Goal: Task Accomplishment & Management: Manage account settings

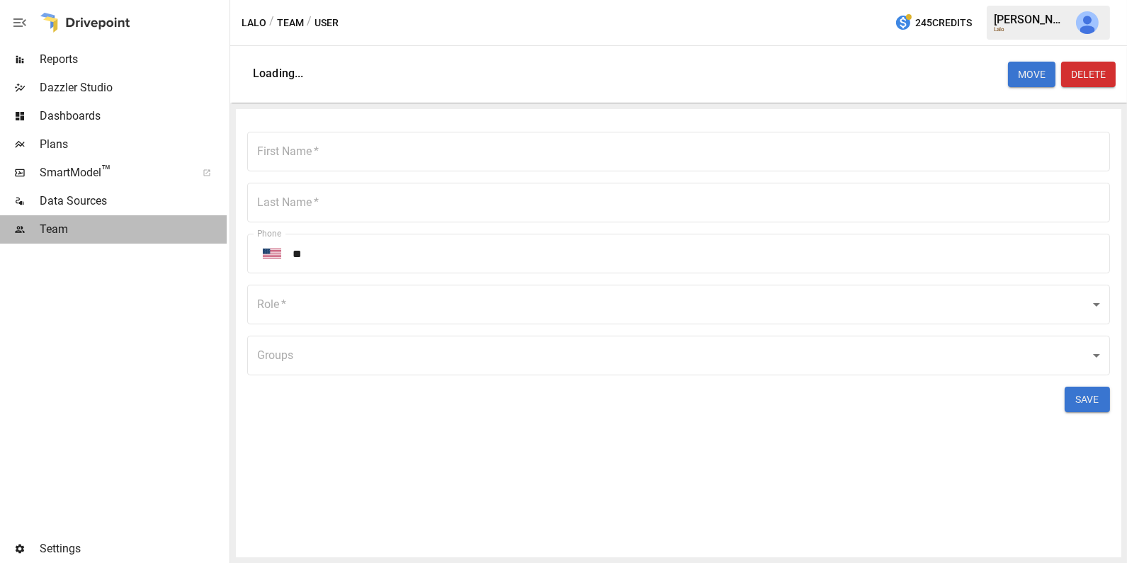
click at [55, 219] on div "Team" at bounding box center [113, 229] width 227 height 28
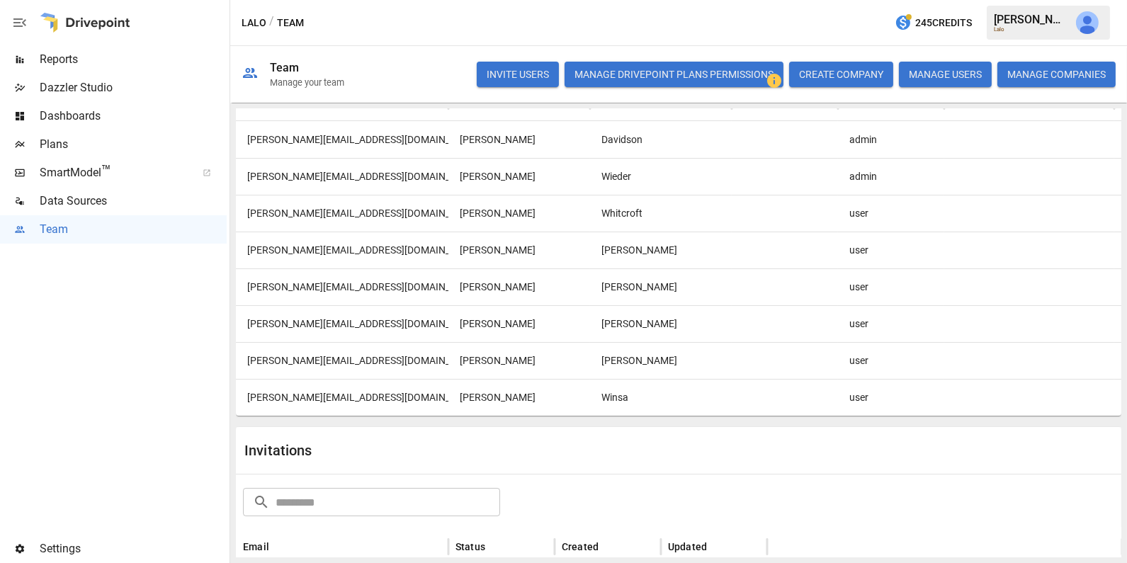
scroll to position [207, 0]
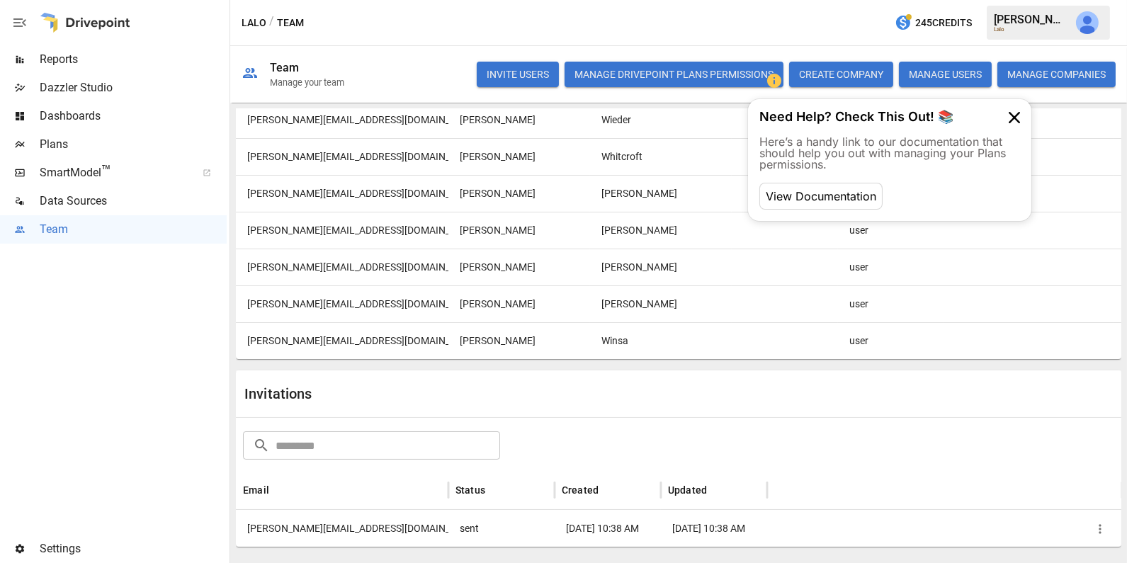
click at [727, 74] on button "Manage Drivepoint Plans Permissions" at bounding box center [673, 74] width 219 height 25
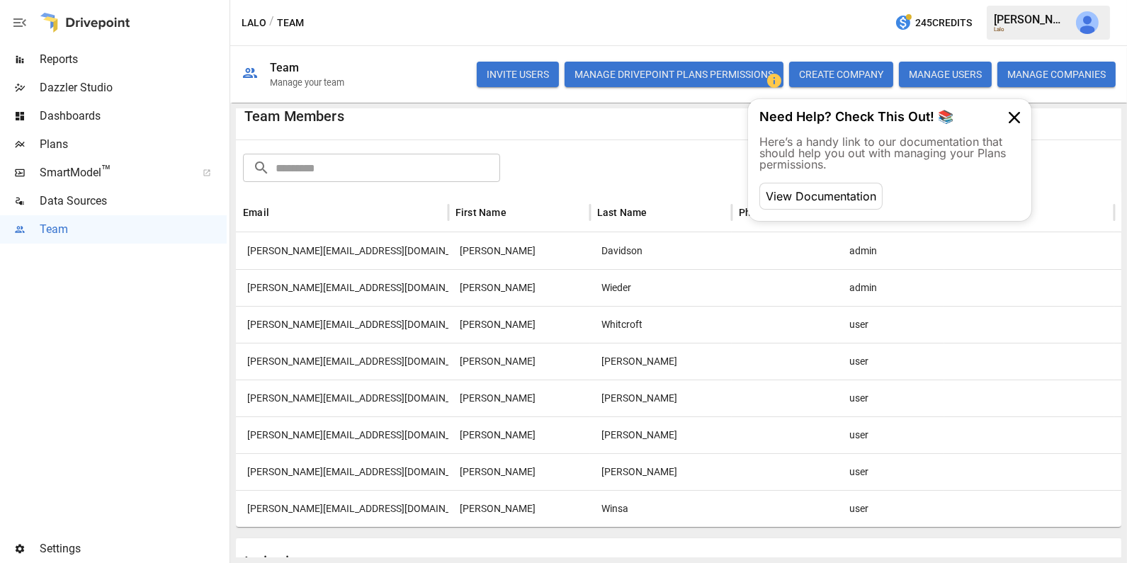
scroll to position [48, 0]
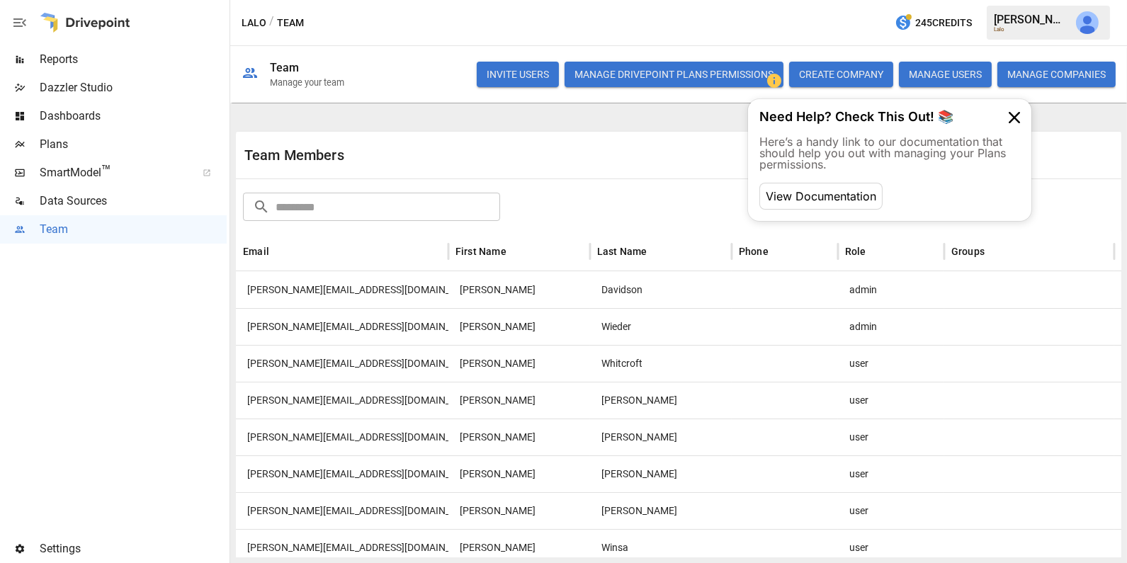
scroll to position [48, 0]
